Goal: Task Accomplishment & Management: Use online tool/utility

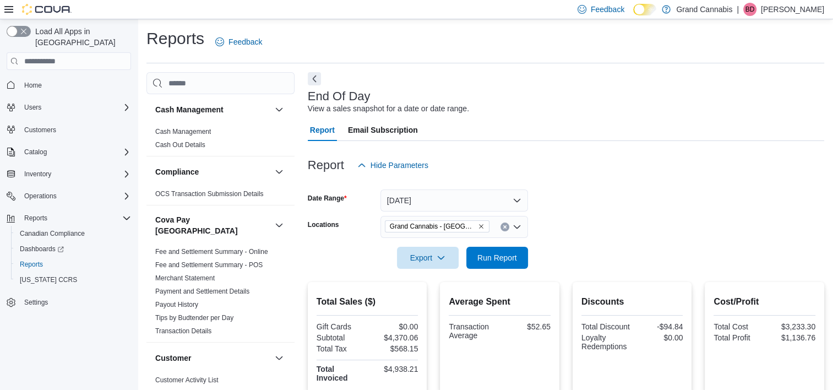
scroll to position [6, 0]
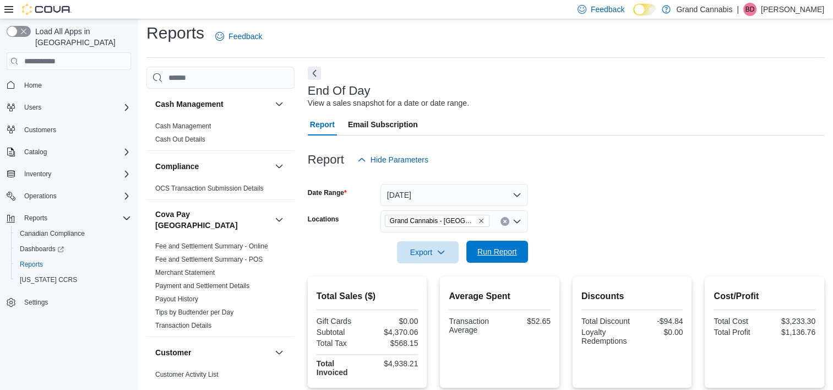
click at [478, 248] on span "Run Report" at bounding box center [497, 251] width 40 height 11
